Goal: Information Seeking & Learning: Learn about a topic

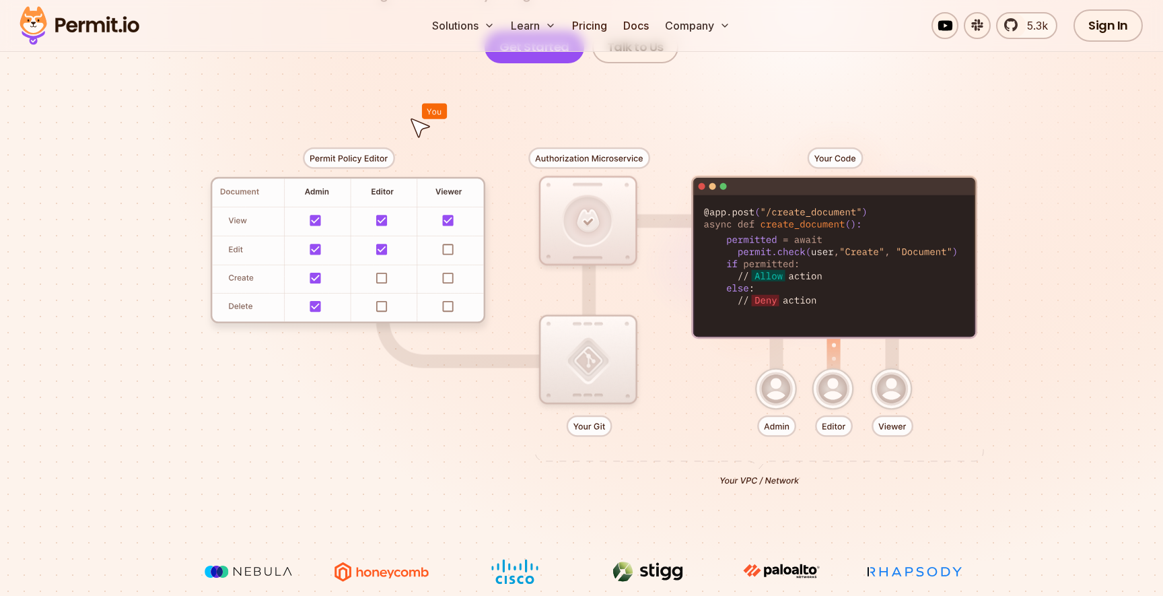
scroll to position [257, 0]
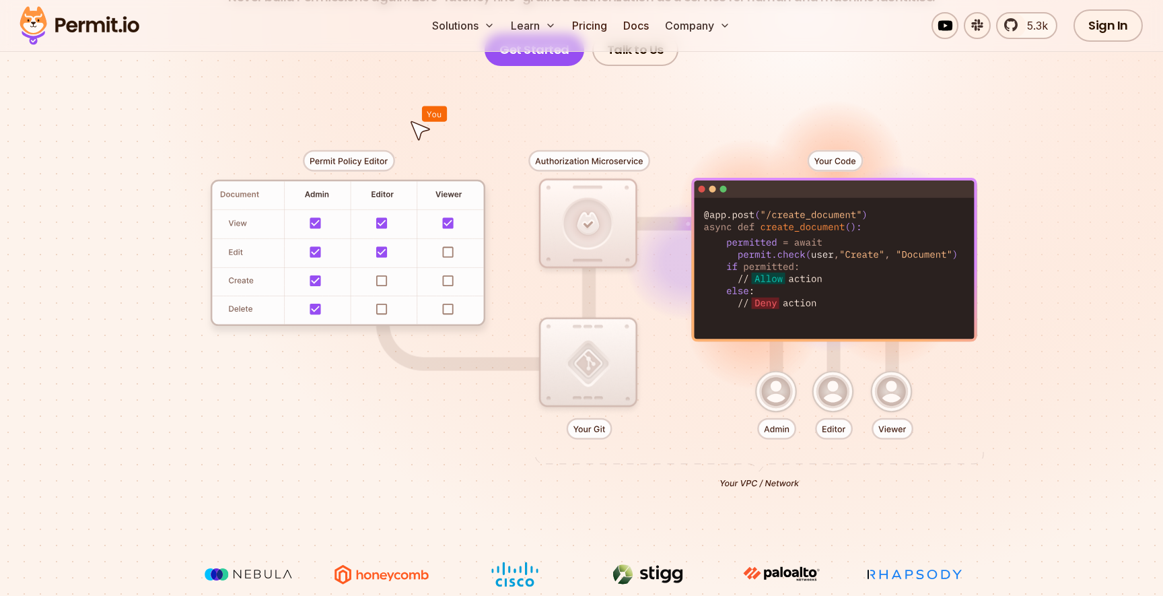
click at [447, 250] on div at bounding box center [581, 313] width 942 height 495
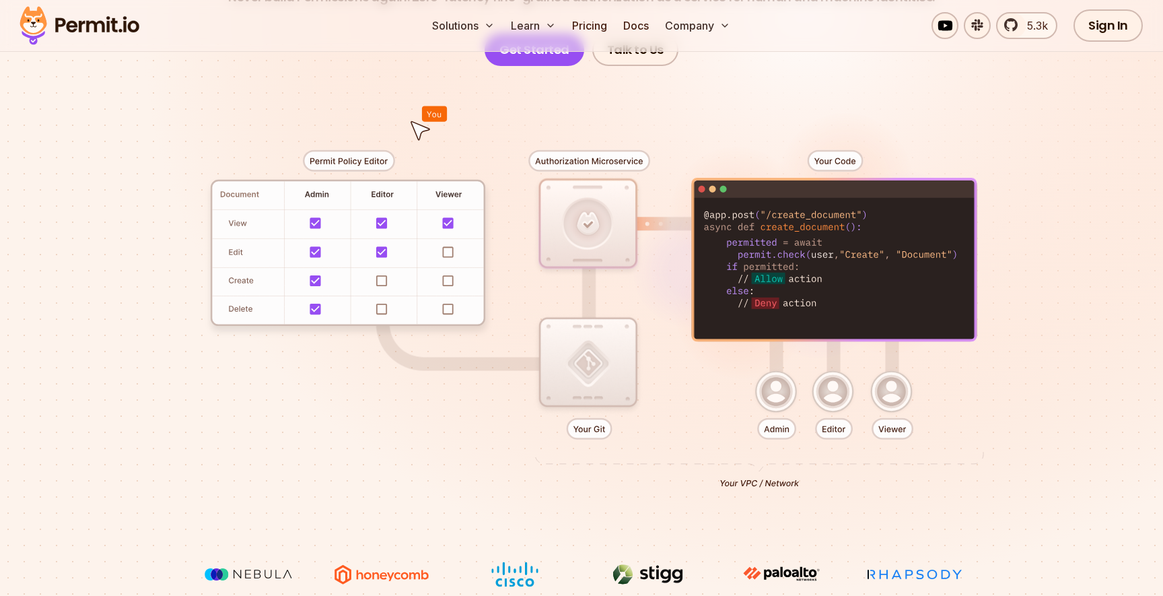
click at [440, 271] on div at bounding box center [581, 313] width 942 height 495
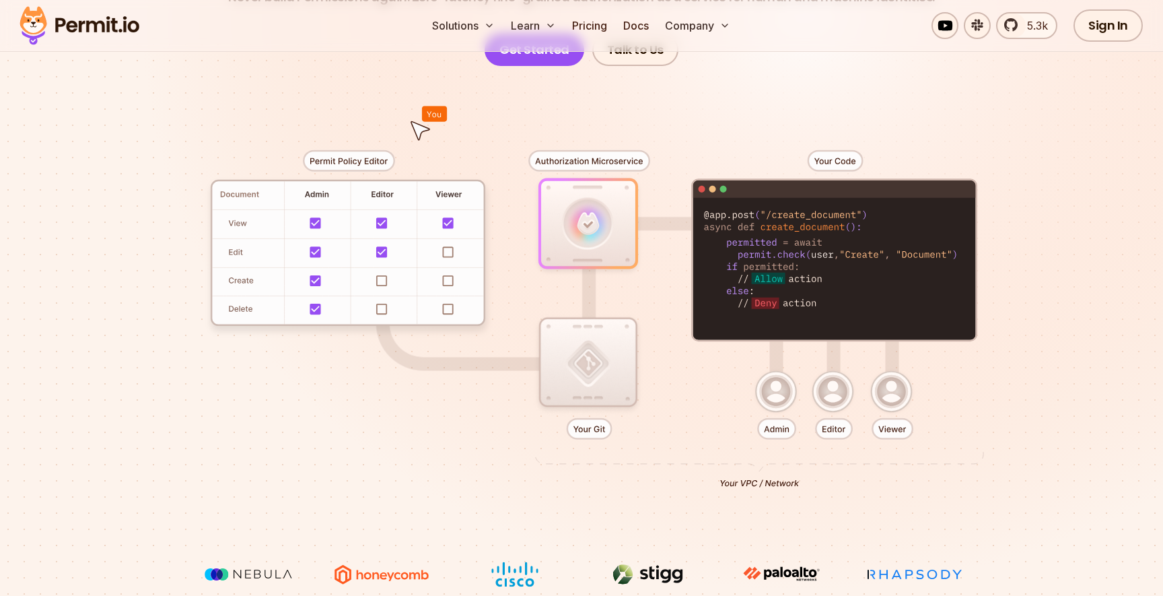
click at [592, 234] on div at bounding box center [581, 313] width 942 height 495
drag, startPoint x: 561, startPoint y: 224, endPoint x: 516, endPoint y: 285, distance: 76.1
click at [561, 224] on div at bounding box center [581, 313] width 942 height 495
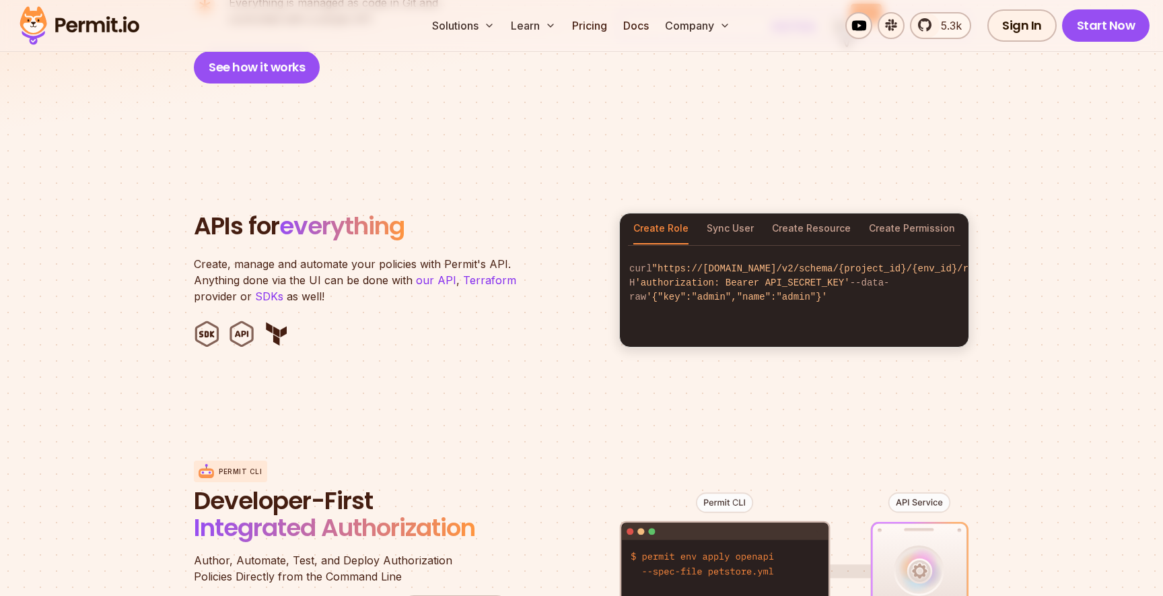
scroll to position [1156, 0]
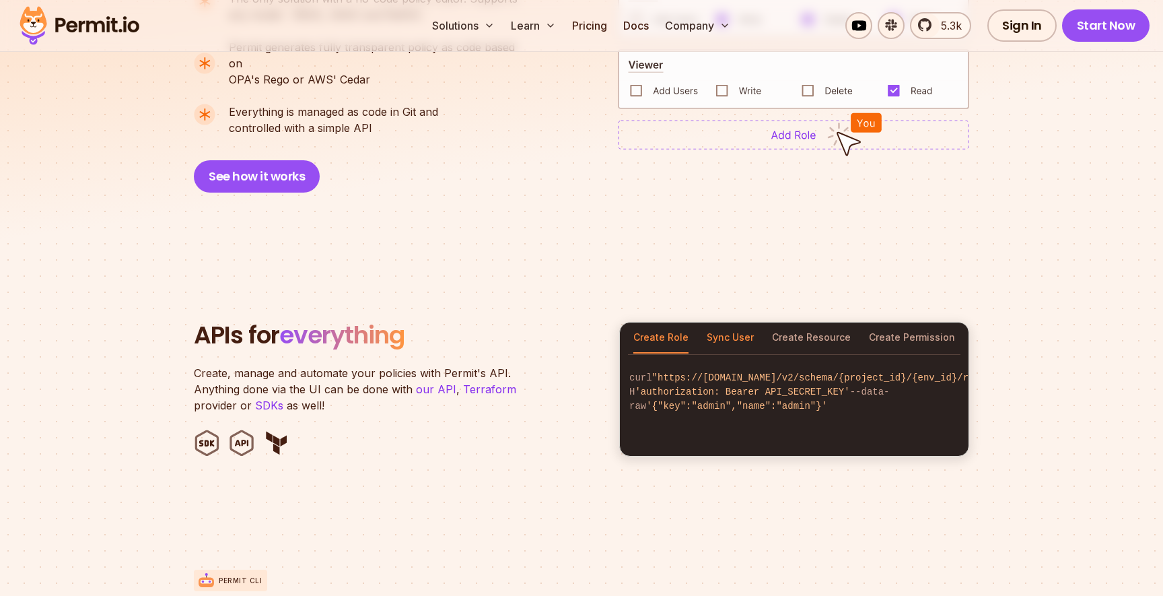
click at [720, 322] on button "Sync User" at bounding box center [730, 337] width 47 height 31
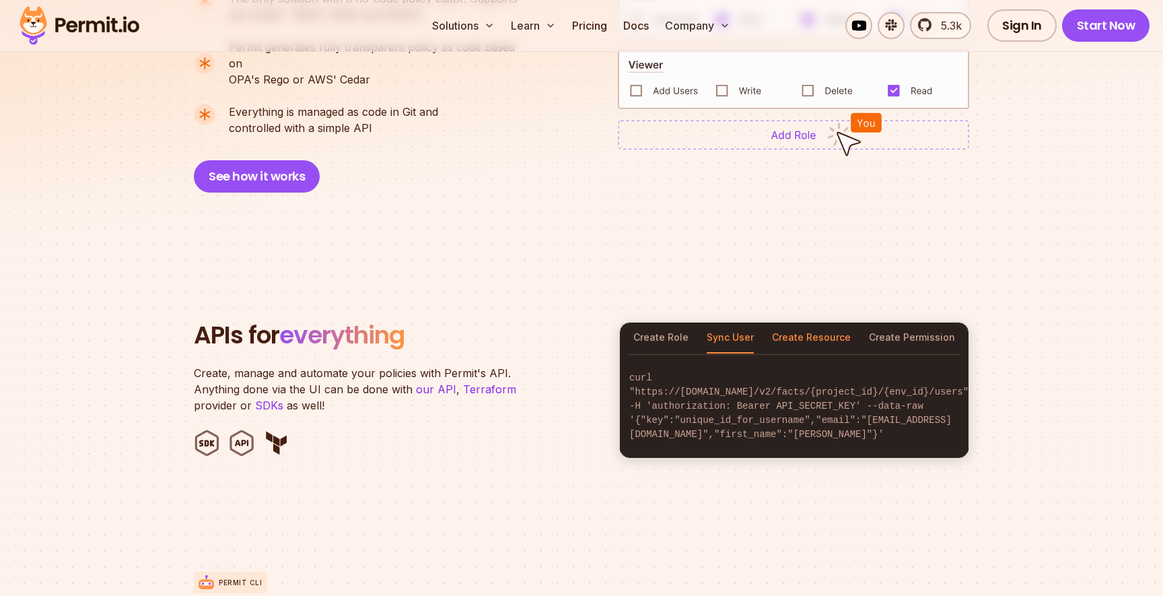
click at [810, 322] on button "Create Resource" at bounding box center [811, 337] width 79 height 31
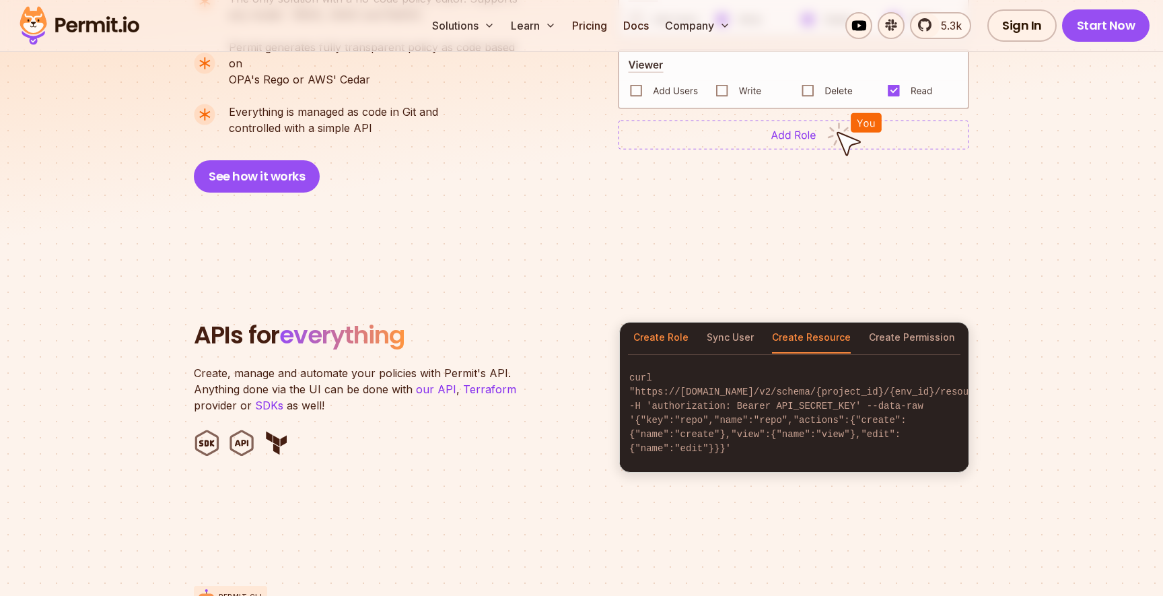
click at [664, 322] on button "Create Role" at bounding box center [660, 337] width 55 height 31
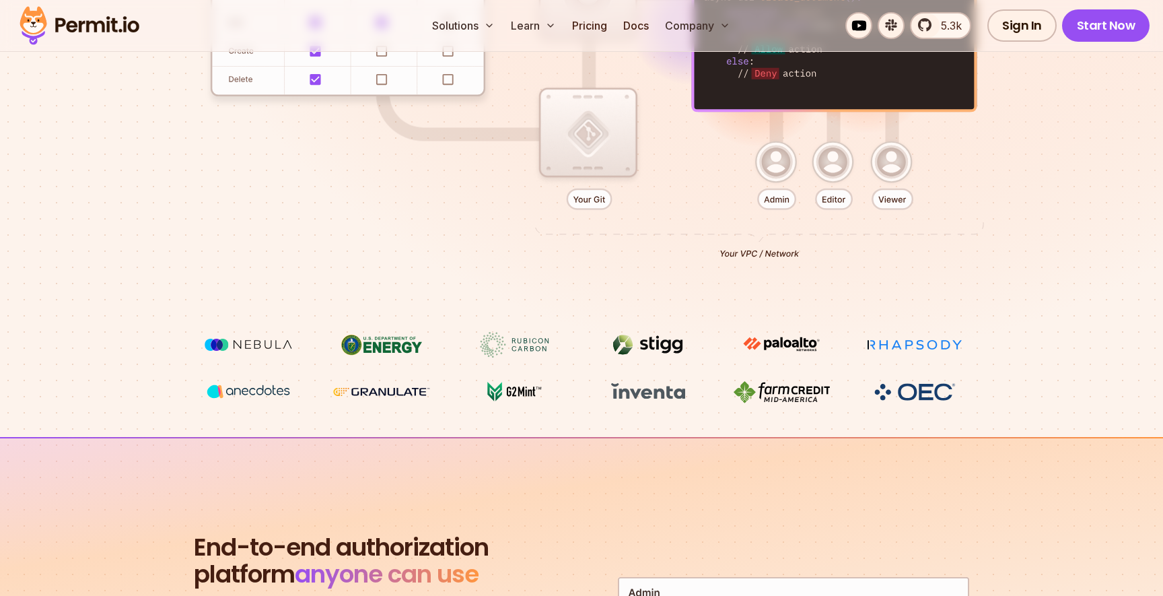
scroll to position [0, 0]
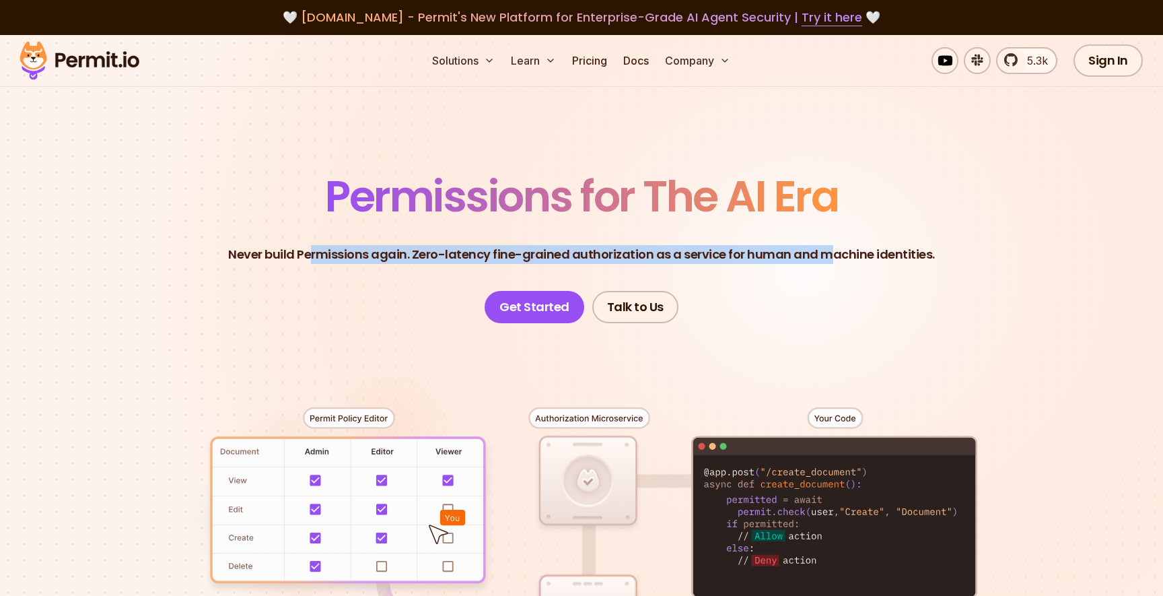
drag, startPoint x: 318, startPoint y: 248, endPoint x: 827, endPoint y: 263, distance: 509.7
click at [827, 263] on p "Never build Permissions again. Zero-latency fine-grained authorization as a ser…" at bounding box center [581, 254] width 707 height 19
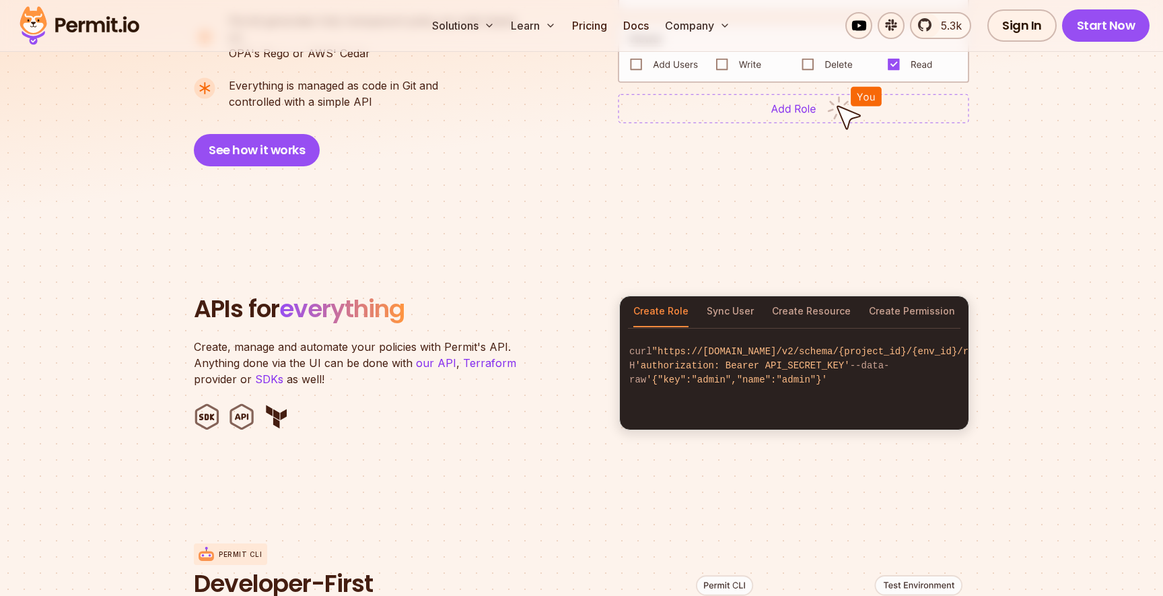
scroll to position [1229, 0]
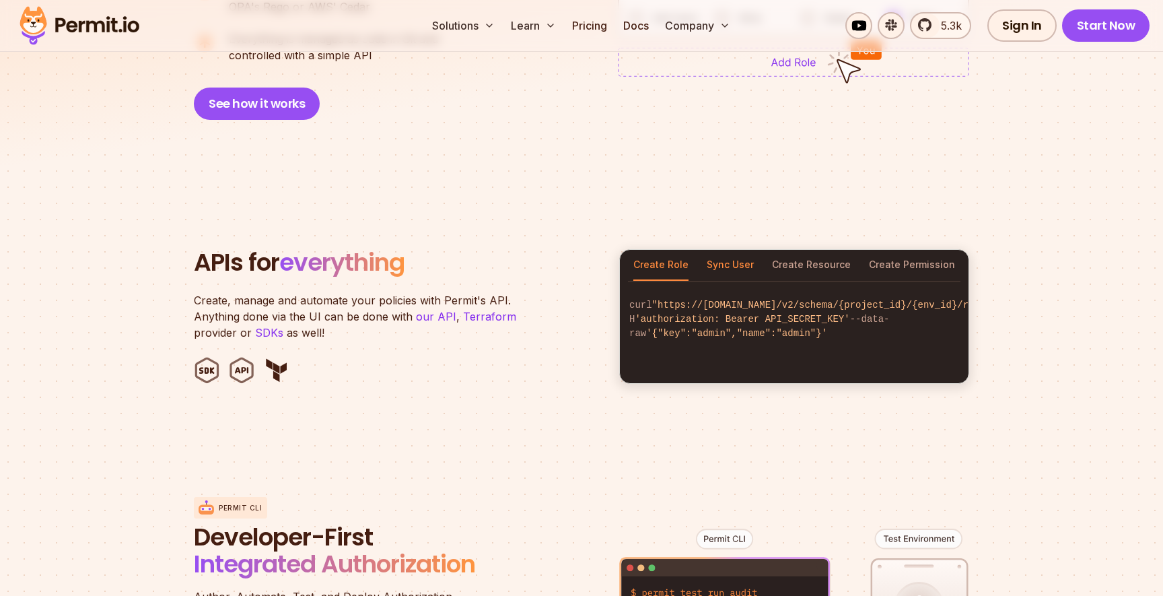
click at [720, 252] on button "Sync User" at bounding box center [730, 265] width 47 height 31
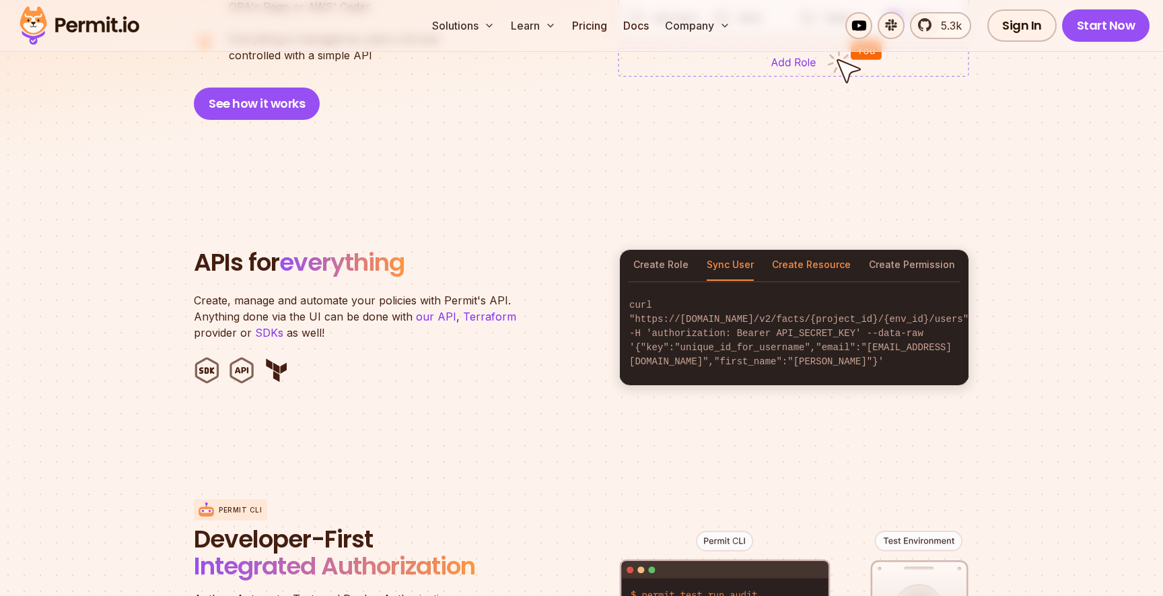
click at [804, 252] on button "Create Resource" at bounding box center [811, 265] width 79 height 31
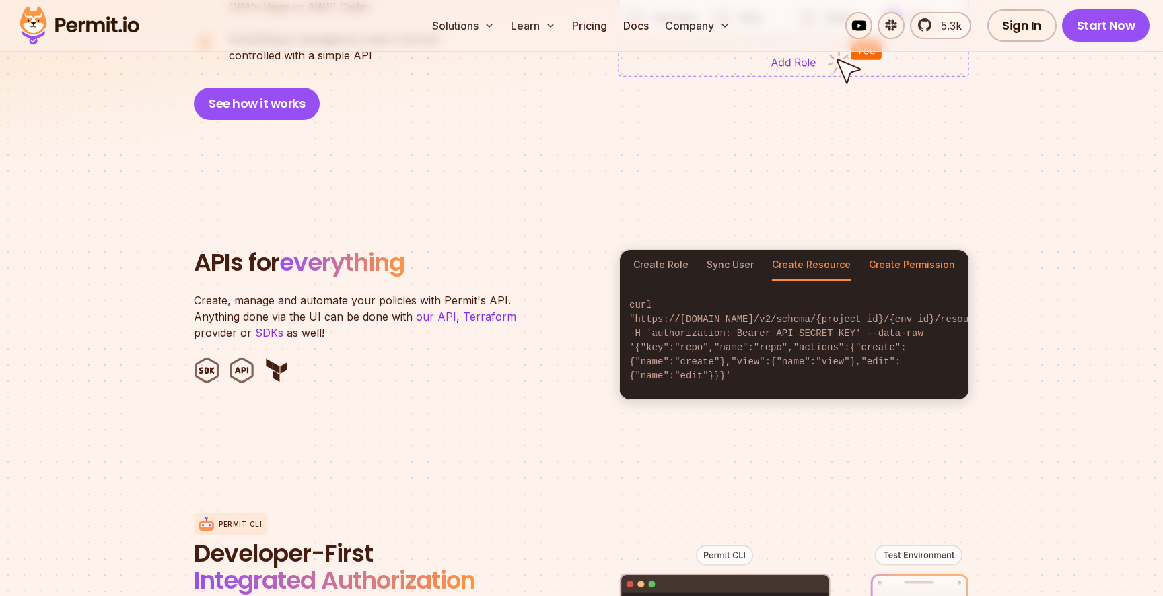
click at [920, 250] on button "Create Permission" at bounding box center [912, 265] width 86 height 31
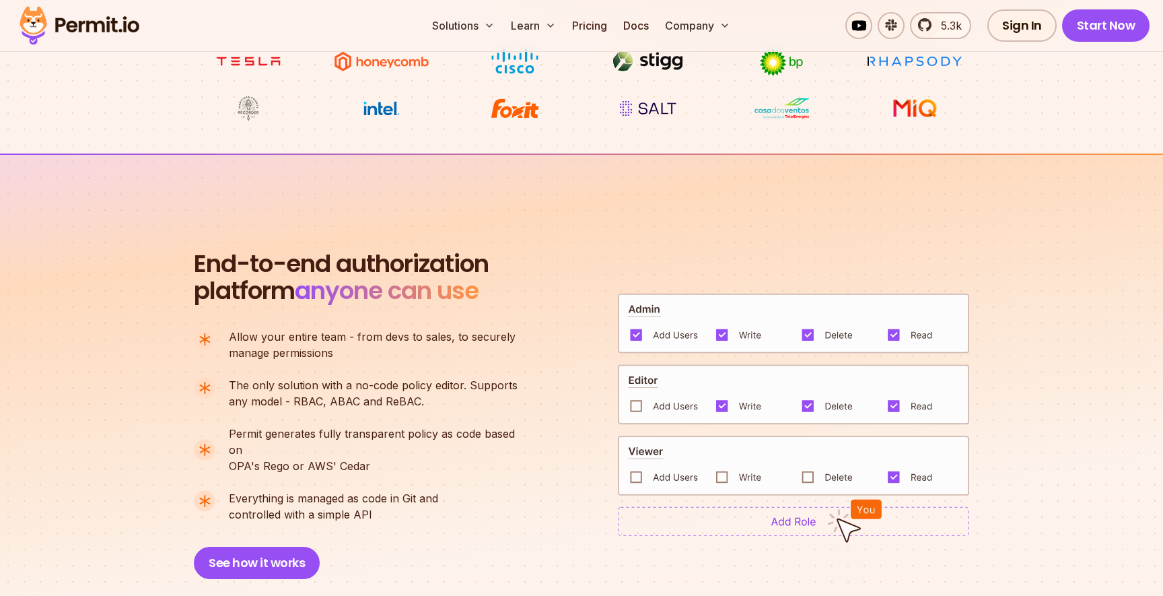
scroll to position [0, 0]
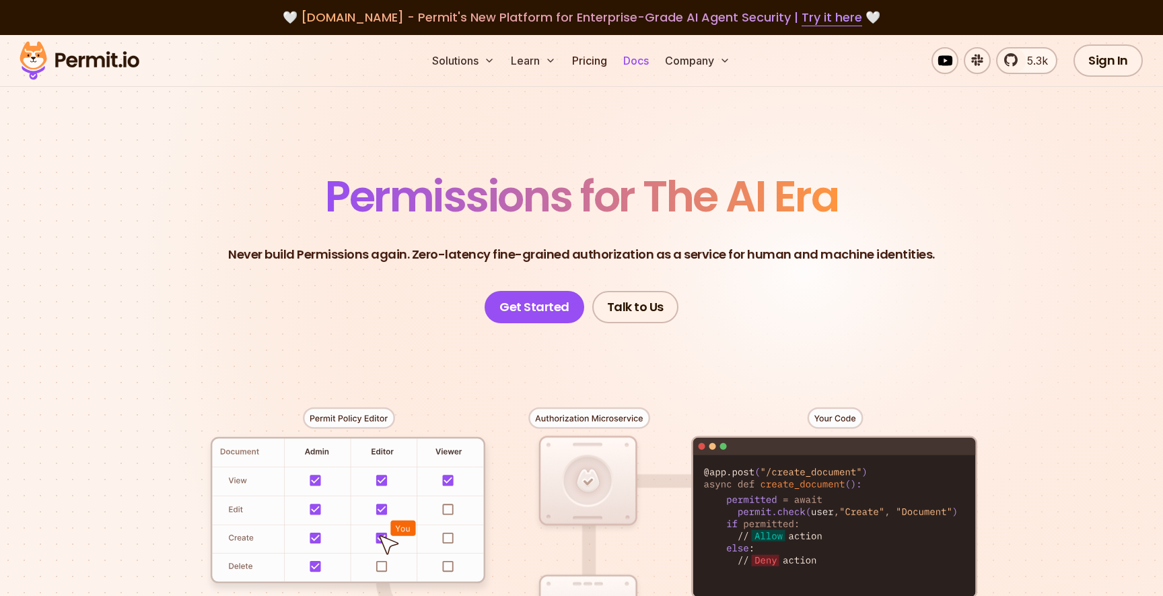
click at [627, 65] on link "Docs" at bounding box center [636, 60] width 36 height 27
